Goal: Transaction & Acquisition: Obtain resource

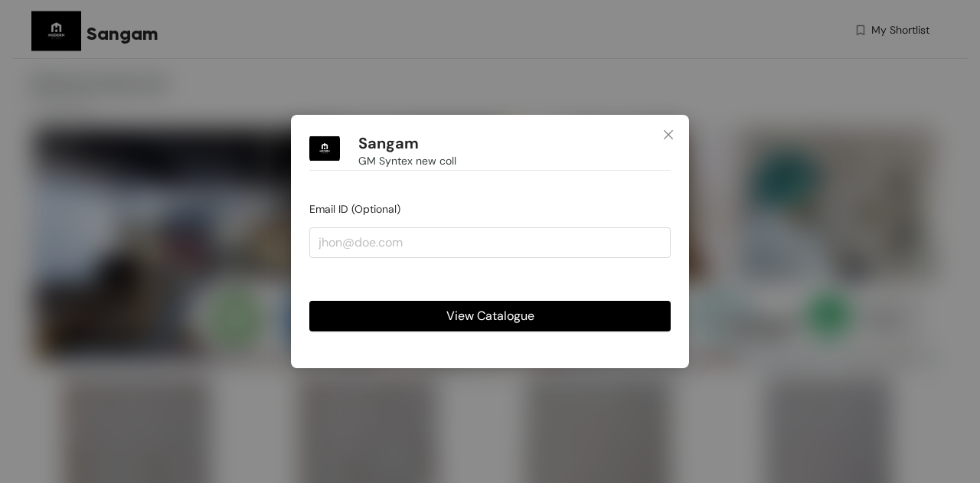
click at [503, 308] on span "View Catalogue" at bounding box center [490, 315] width 88 height 19
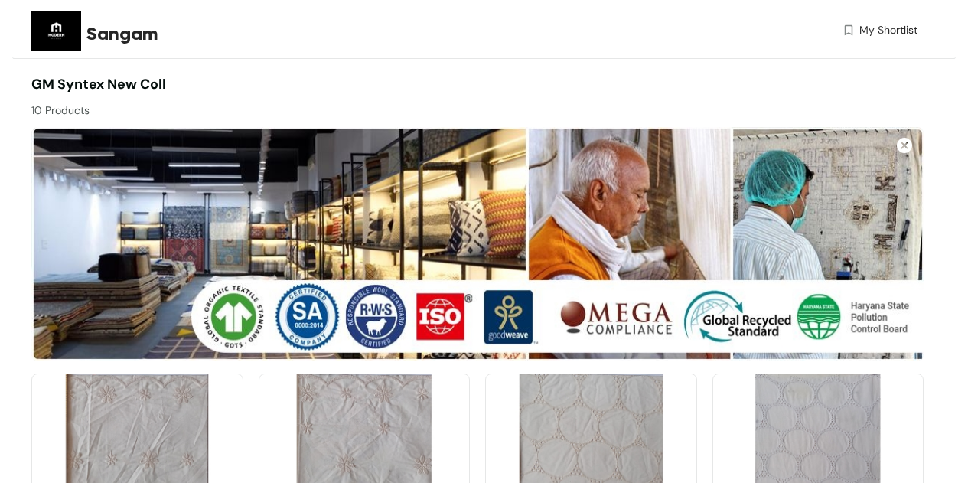
click at [547, 31] on div "My Shortlist" at bounding box center [696, 33] width 443 height 22
drag, startPoint x: 92, startPoint y: 32, endPoint x: 181, endPoint y: 31, distance: 88.8
click at [181, 31] on div "Sangam" at bounding box center [252, 34] width 332 height 28
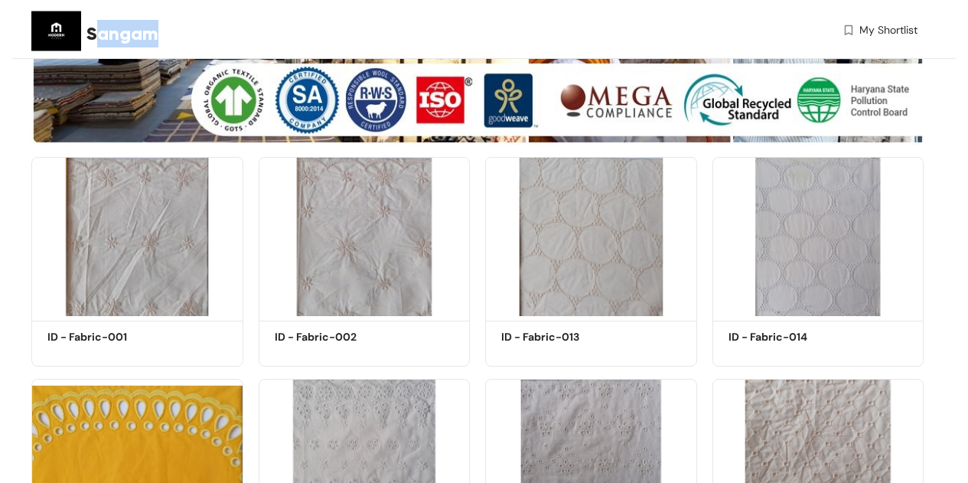
scroll to position [276, 0]
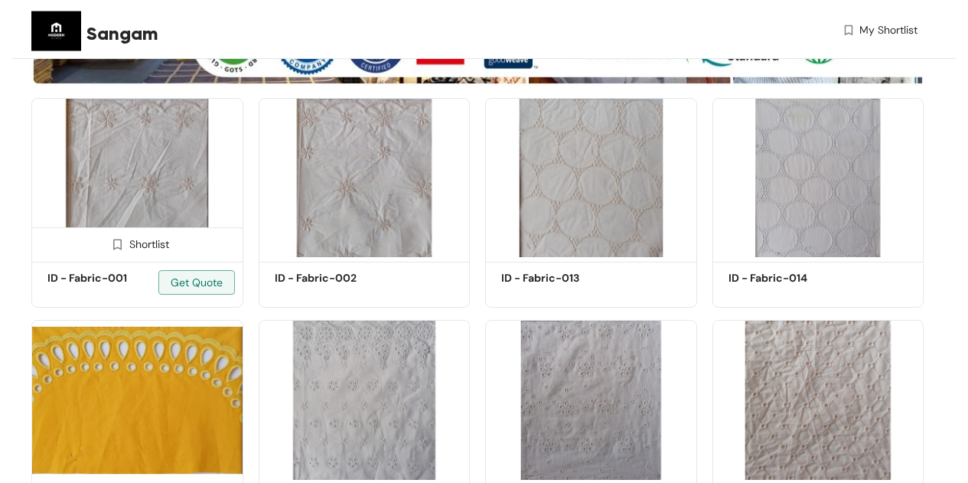
click at [127, 245] on span at bounding box center [117, 248] width 24 height 24
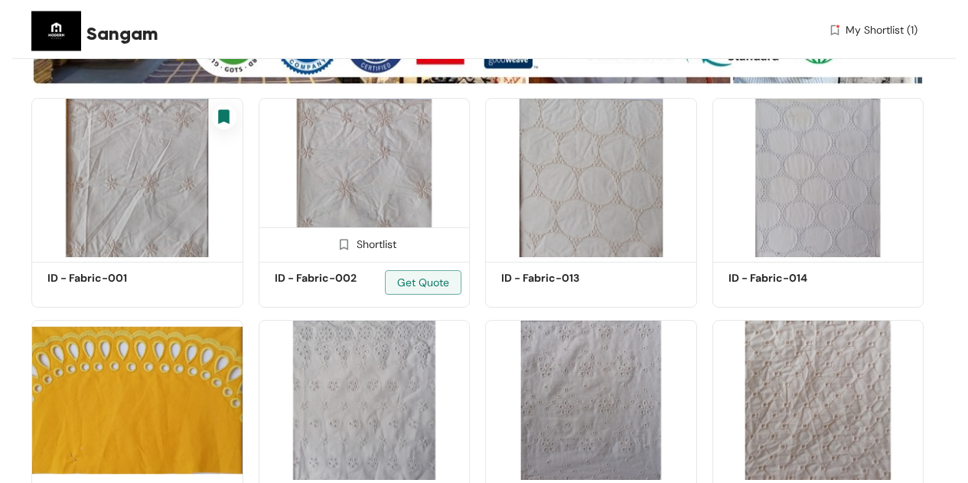
click at [361, 242] on div "Shortlist" at bounding box center [364, 243] width 64 height 15
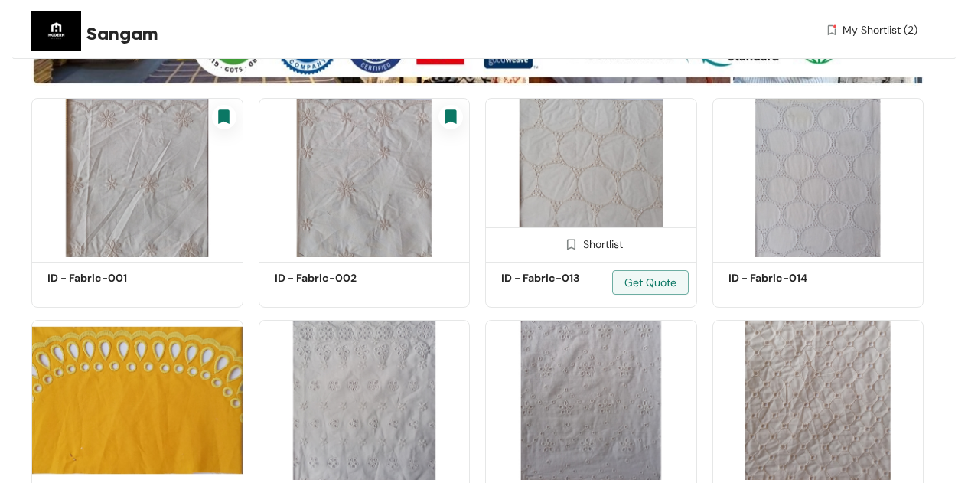
click at [590, 240] on div "Shortlist" at bounding box center [591, 243] width 64 height 15
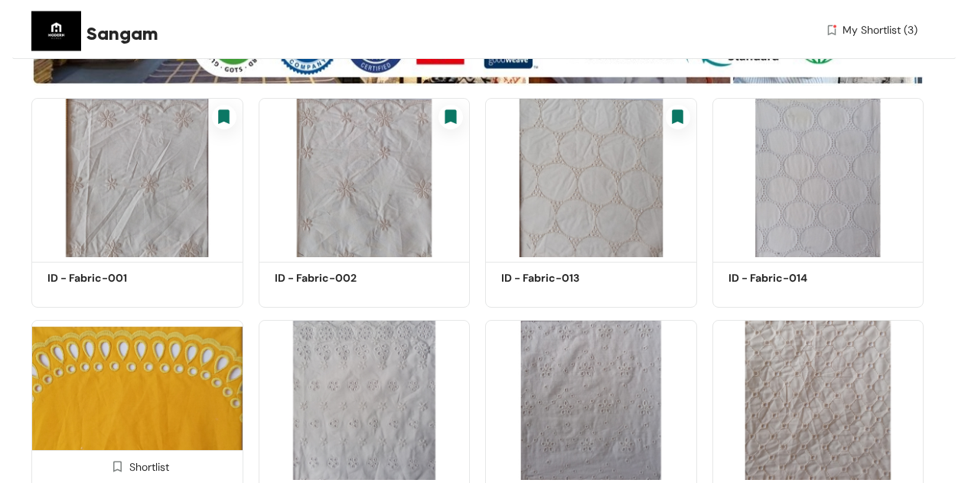
click at [116, 402] on img at bounding box center [137, 400] width 212 height 160
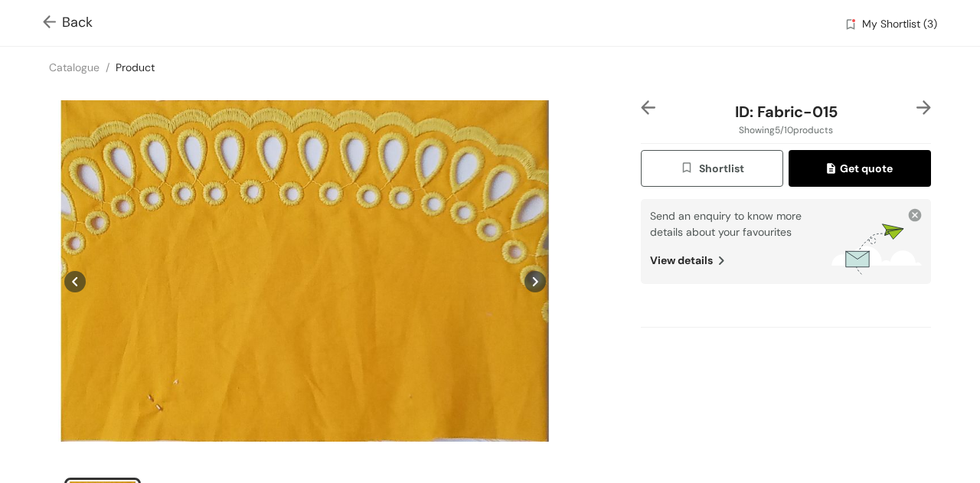
click at [879, 165] on span "Get quote" at bounding box center [860, 168] width 66 height 17
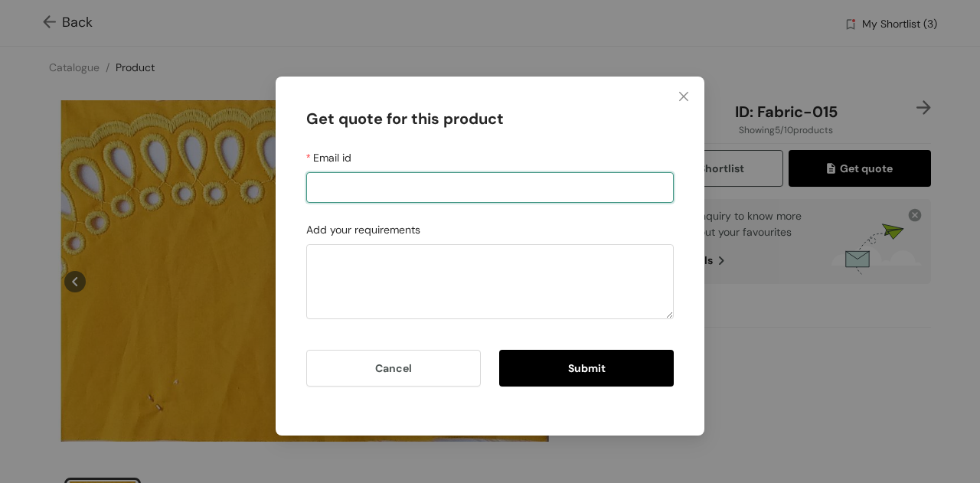
click at [477, 186] on input "Email id" at bounding box center [489, 187] width 367 height 31
type input "sangam.t@sourcewiz.co"
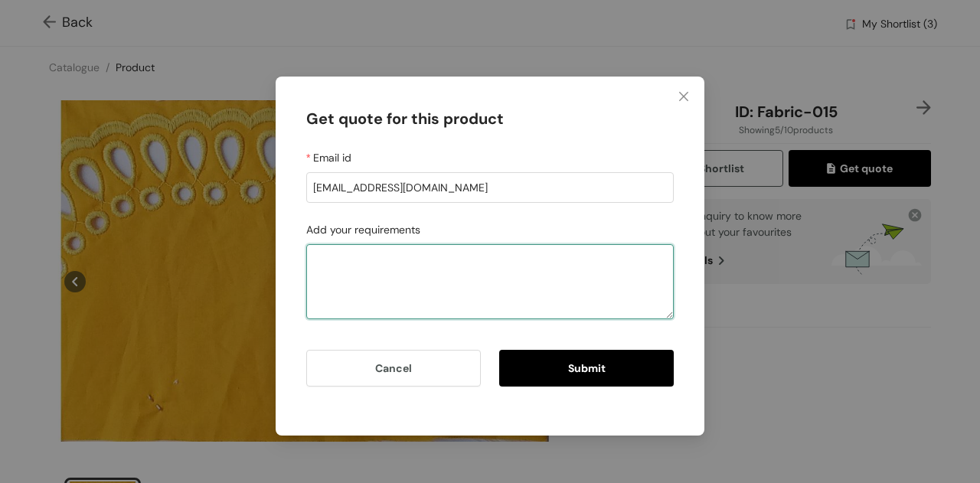
click at [447, 267] on textarea "Add your requirements" at bounding box center [489, 281] width 367 height 75
type textarea "Can you send me a sample of this and also what is the pricie?"
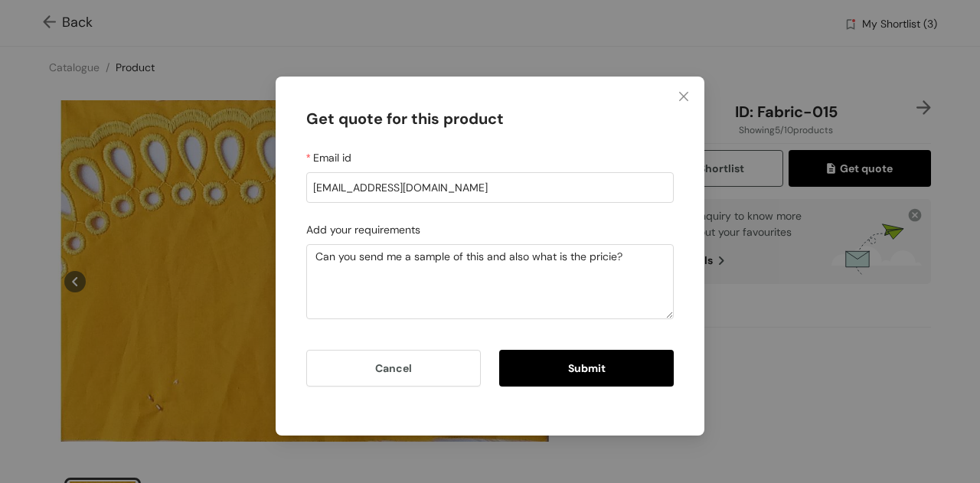
click at [577, 367] on span "Submit" at bounding box center [587, 368] width 38 height 17
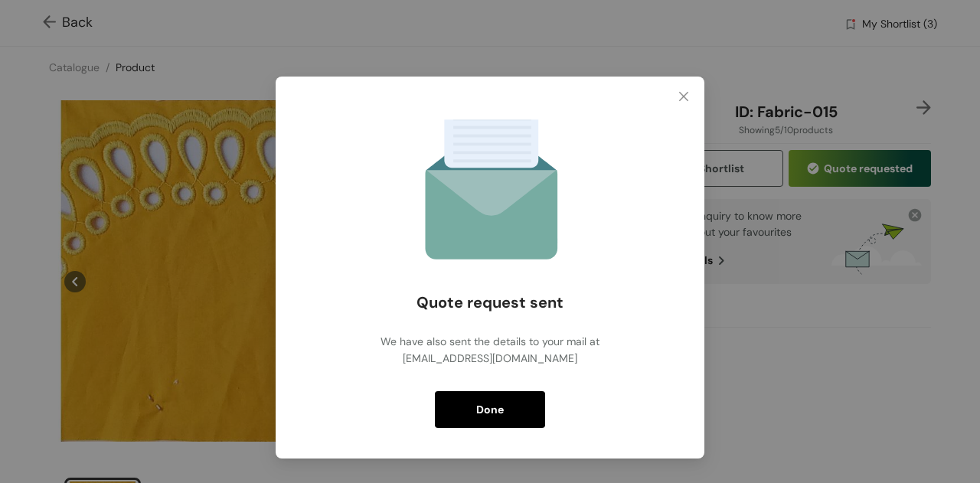
click at [492, 407] on span "Done" at bounding box center [490, 409] width 28 height 17
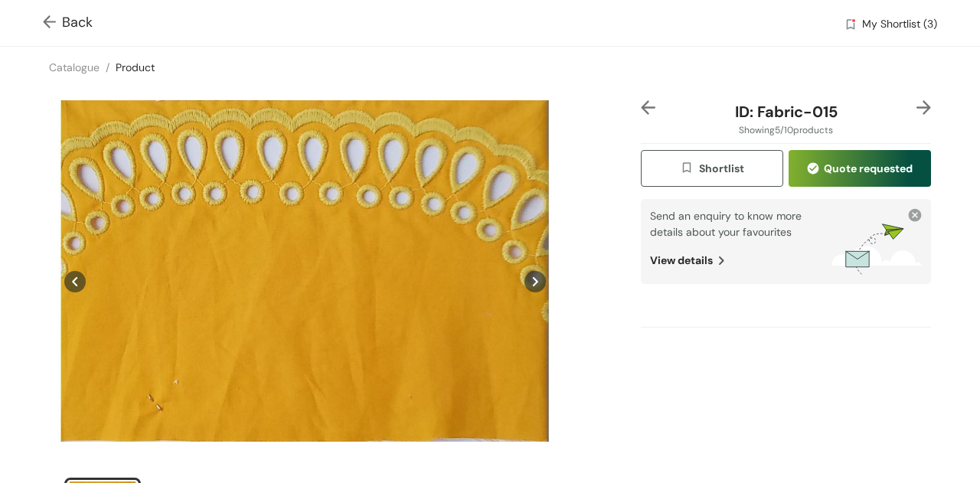
click at [916, 108] on img at bounding box center [923, 107] width 15 height 15
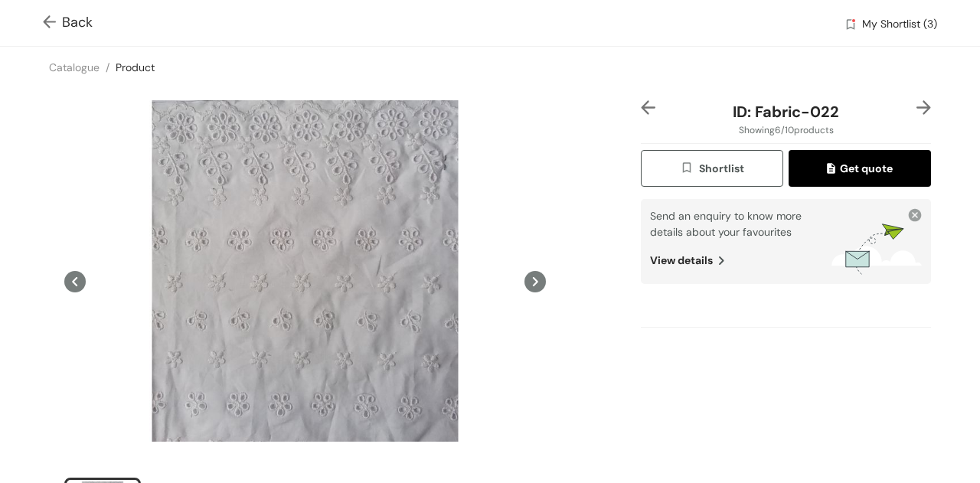
click at [916, 108] on img at bounding box center [923, 107] width 15 height 15
